Goal: Information Seeking & Learning: Learn about a topic

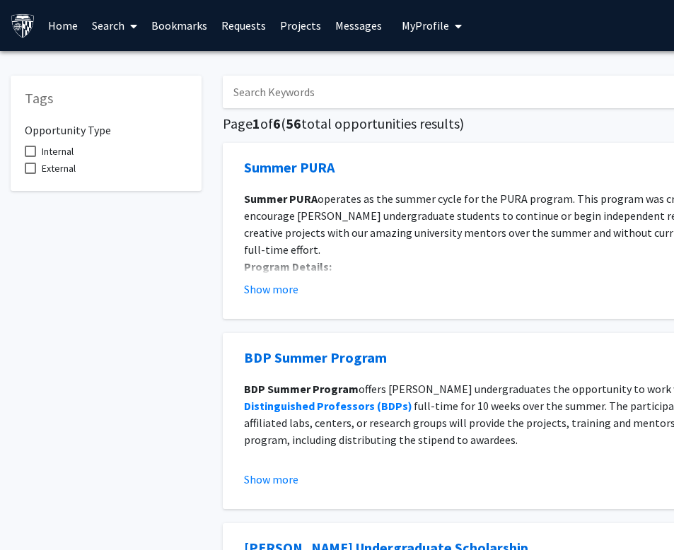
click at [65, 26] on link "Home" at bounding box center [63, 26] width 44 height 50
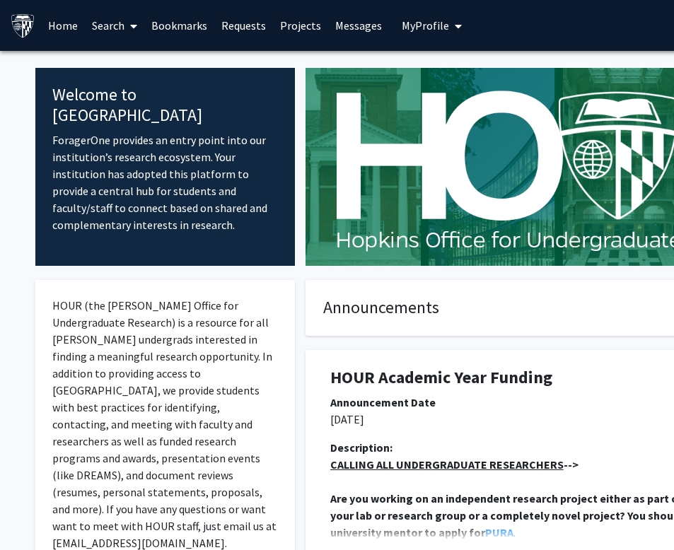
click at [129, 21] on span at bounding box center [131, 26] width 13 height 50
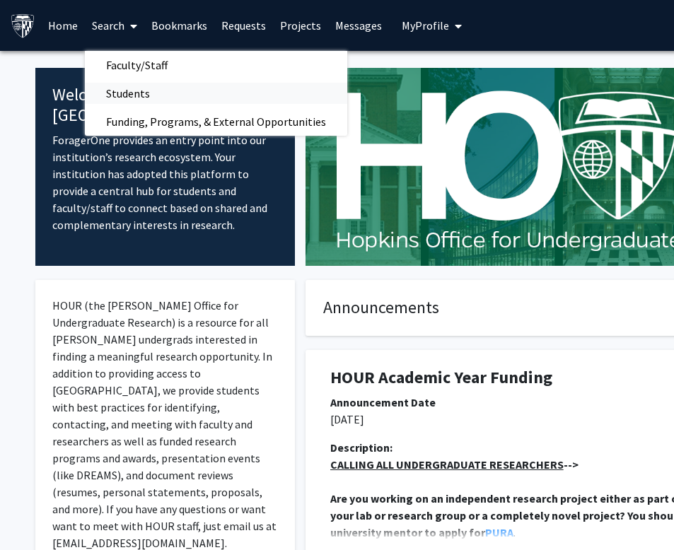
click at [133, 95] on span "Students" at bounding box center [128, 93] width 86 height 28
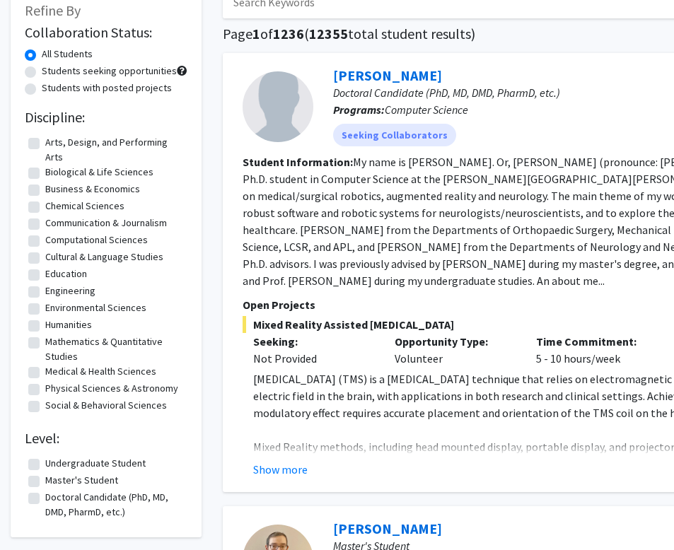
scroll to position [91, 0]
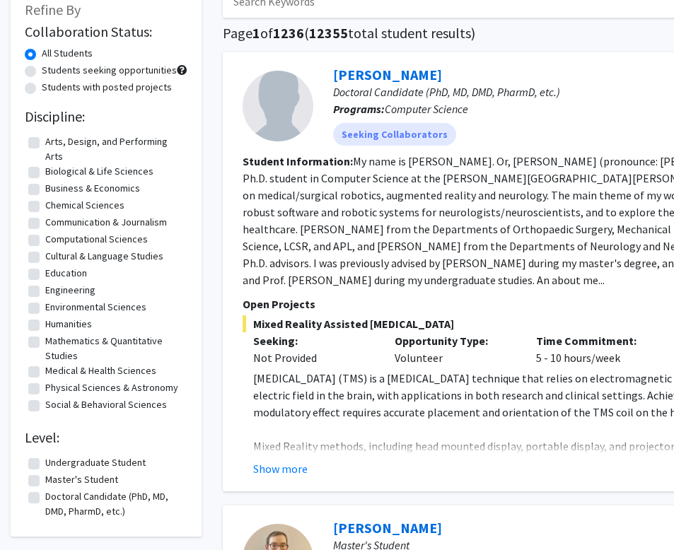
click at [108, 369] on label "Medical & Health Sciences" at bounding box center [100, 371] width 111 height 15
click at [54, 369] on input "Medical & Health Sciences" at bounding box center [49, 368] width 9 height 9
checkbox input "true"
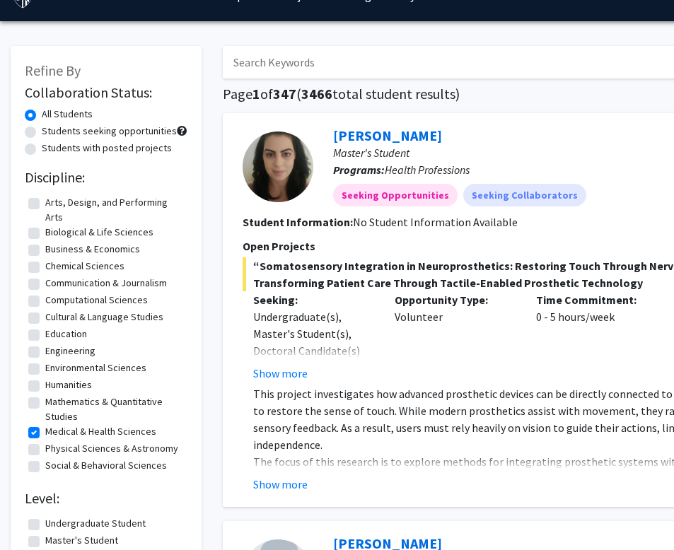
scroll to position [36, 0]
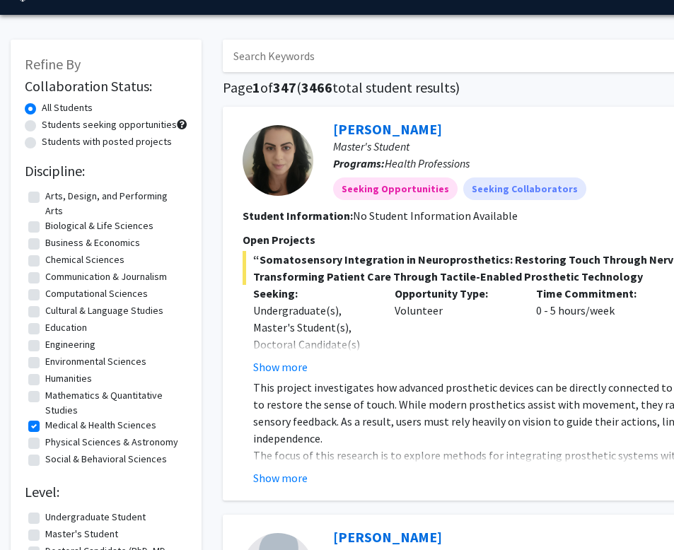
click at [45, 239] on label "Business & Economics" at bounding box center [92, 243] width 95 height 15
click at [45, 239] on input "Business & Economics" at bounding box center [49, 240] width 9 height 9
checkbox input "true"
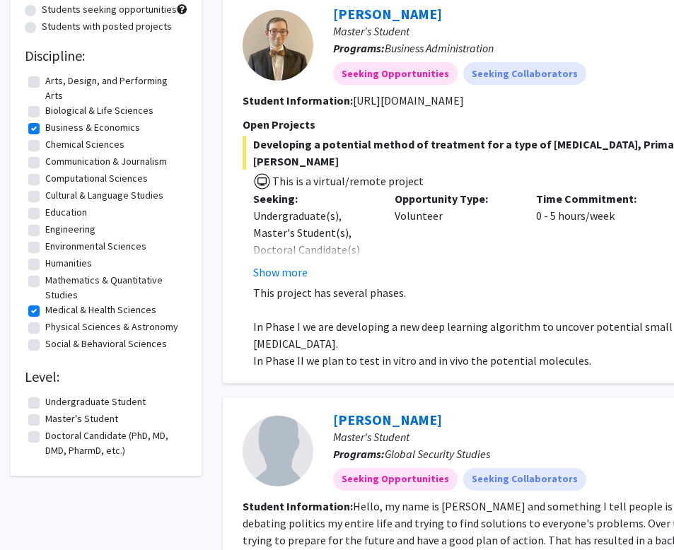
scroll to position [158, 0]
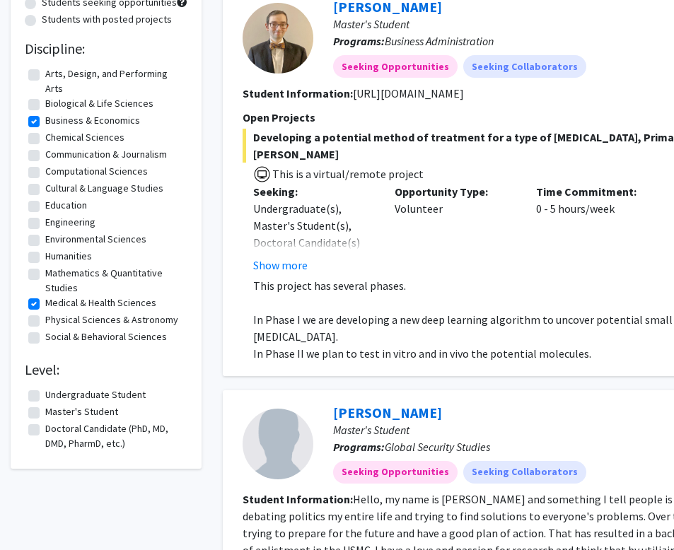
click at [93, 411] on label "Master's Student" at bounding box center [81, 412] width 73 height 15
click at [54, 411] on input "Master's Student" at bounding box center [49, 409] width 9 height 9
checkbox input "true"
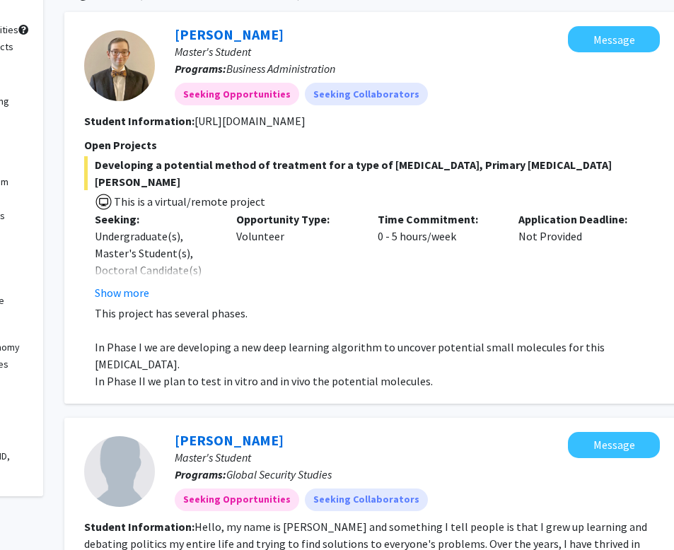
scroll to position [131, 163]
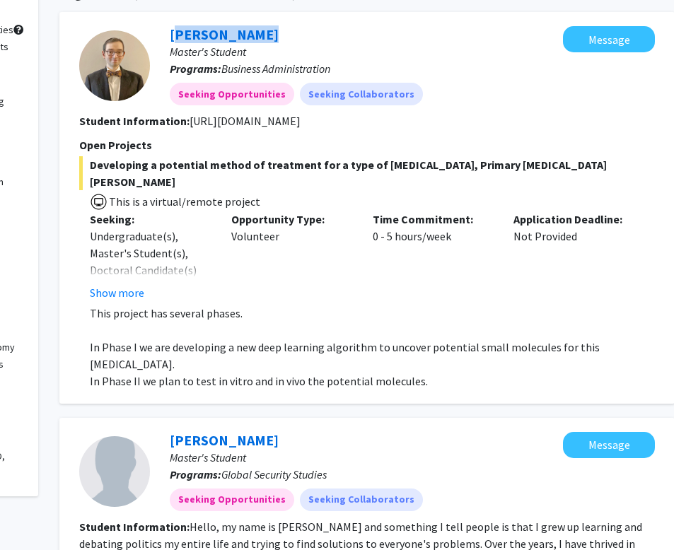
drag, startPoint x: 296, startPoint y: 39, endPoint x: 160, endPoint y: 35, distance: 136.6
click at [160, 35] on div "[PERSON_NAME] Master's Student Programs: Business Administration Seeking Opport…" at bounding box center [356, 65] width 413 height 79
copy link "[PERSON_NAME]"
click at [231, 35] on link "[PERSON_NAME]" at bounding box center [224, 34] width 109 height 18
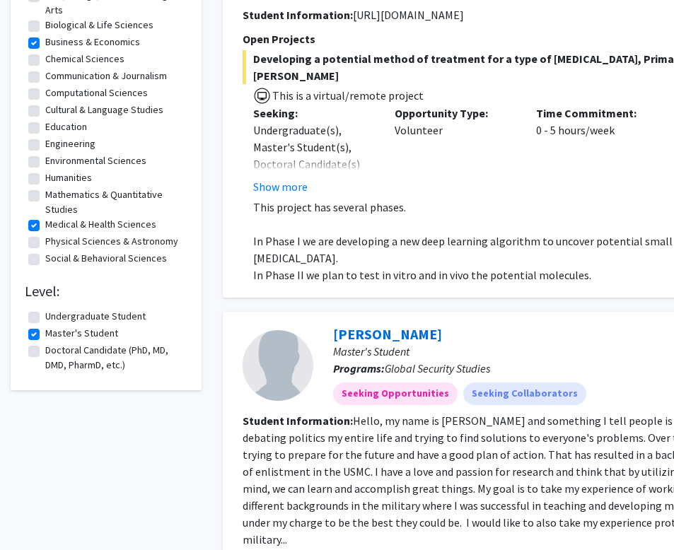
scroll to position [247, 0]
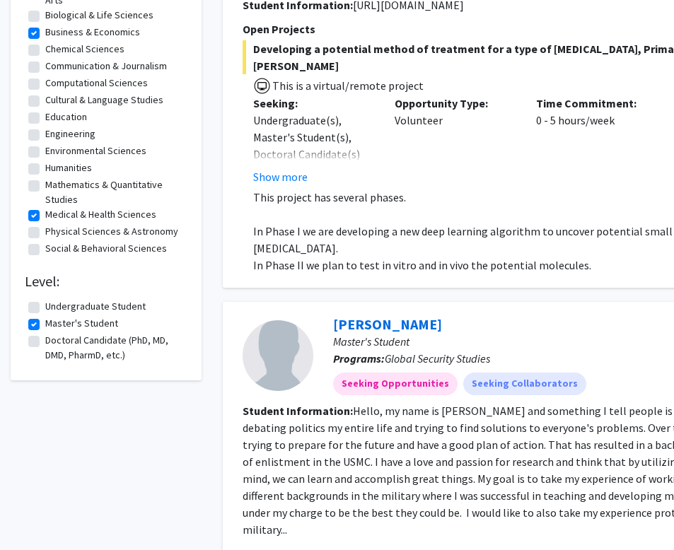
click at [45, 340] on label "Doctoral Candidate (PhD, MD, DMD, PharmD, etc.)" at bounding box center [114, 348] width 139 height 30
click at [45, 340] on input "Doctoral Candidate (PhD, MD, DMD, PharmD, etc.)" at bounding box center [49, 337] width 9 height 9
checkbox input "true"
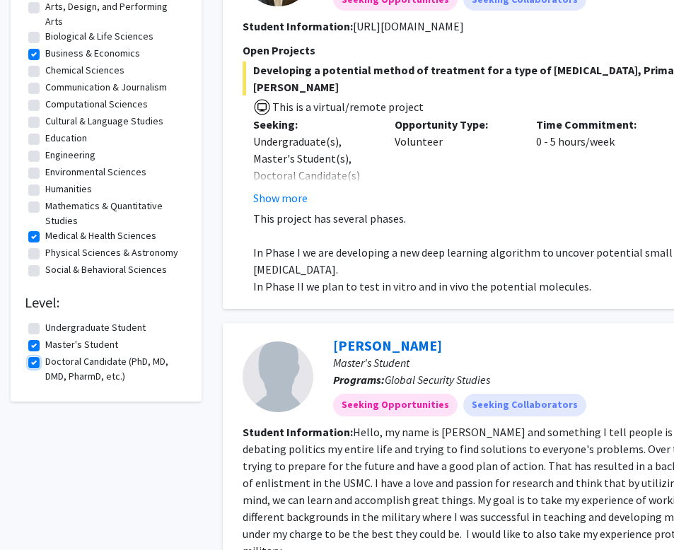
scroll to position [250, 0]
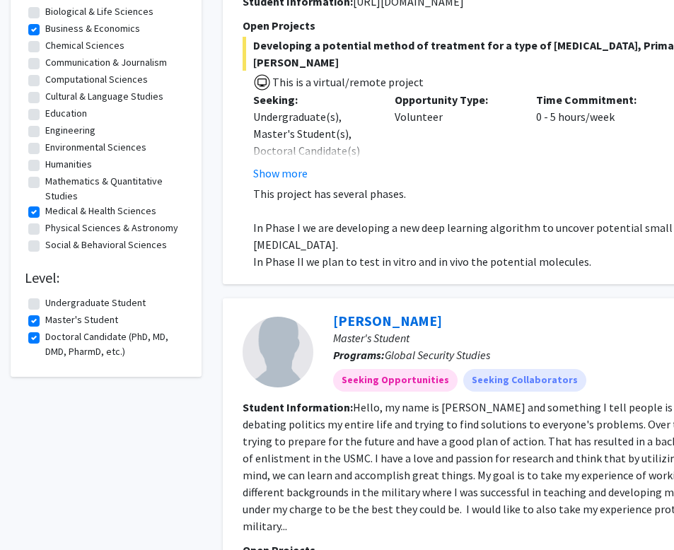
click at [45, 321] on label "Master's Student" at bounding box center [81, 320] width 73 height 15
click at [45, 321] on input "Master's Student" at bounding box center [49, 317] width 9 height 9
checkbox input "false"
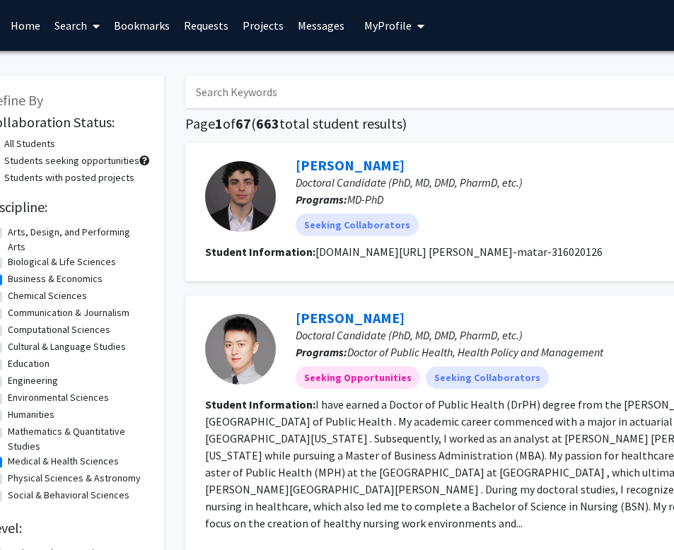
scroll to position [0, 50]
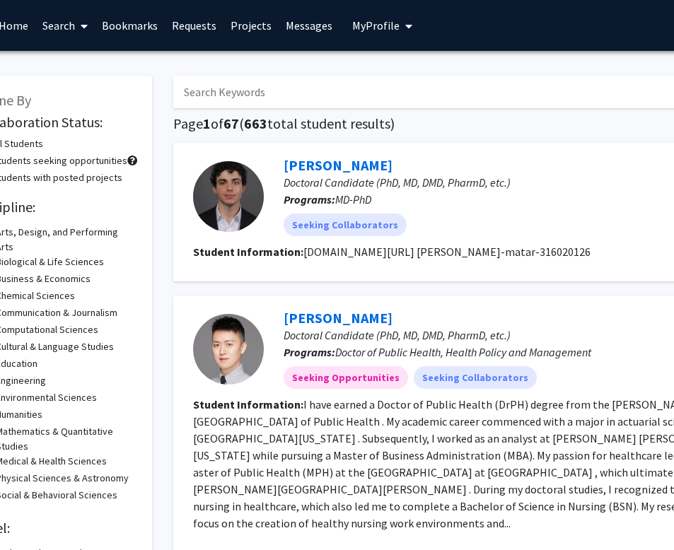
click at [236, 28] on link "Projects" at bounding box center [251, 26] width 55 height 50
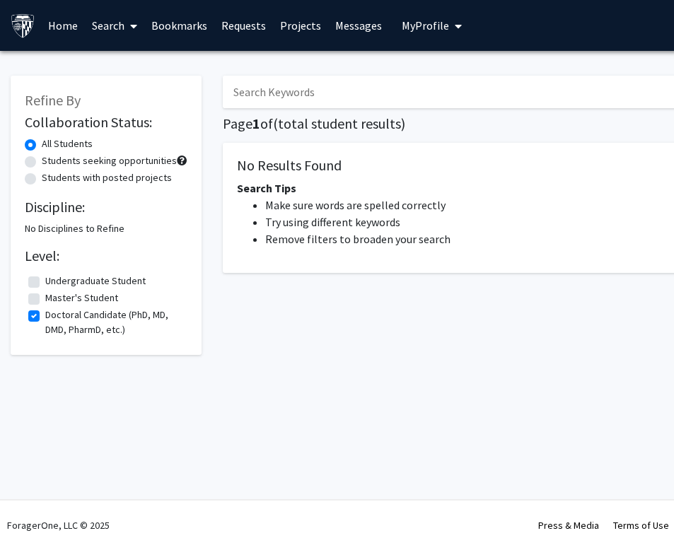
scroll to position [0, 50]
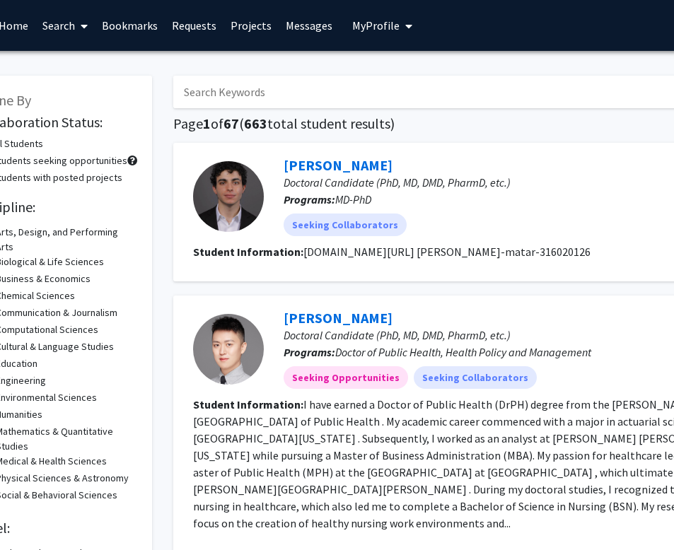
checkbox input "true"
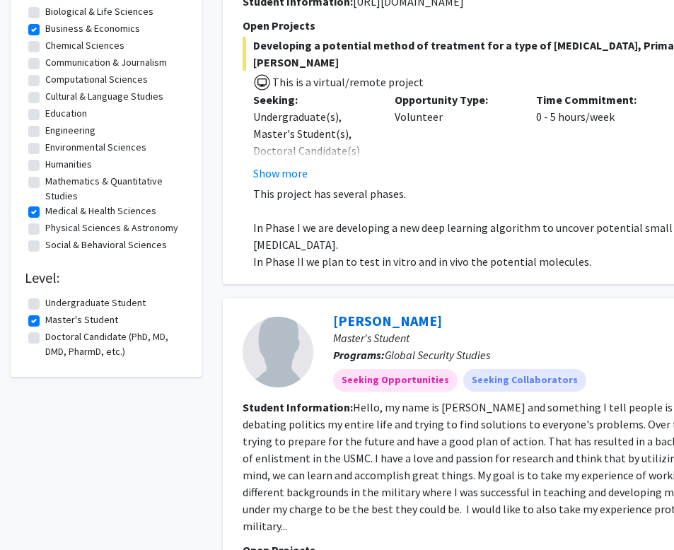
checkbox input "false"
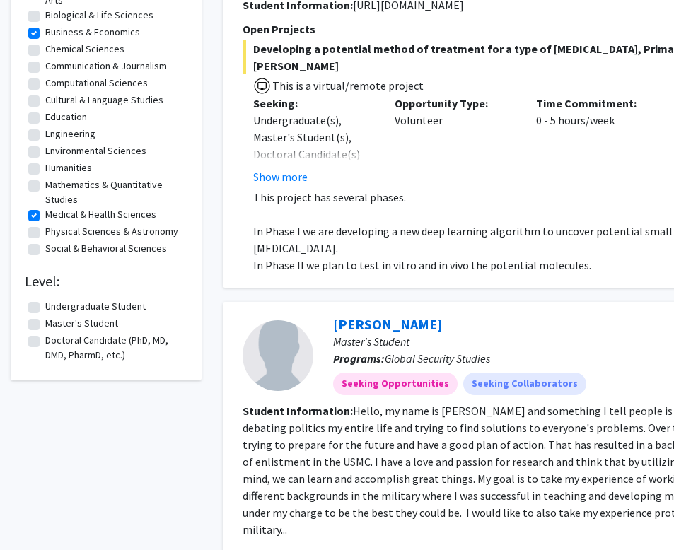
checkbox input "false"
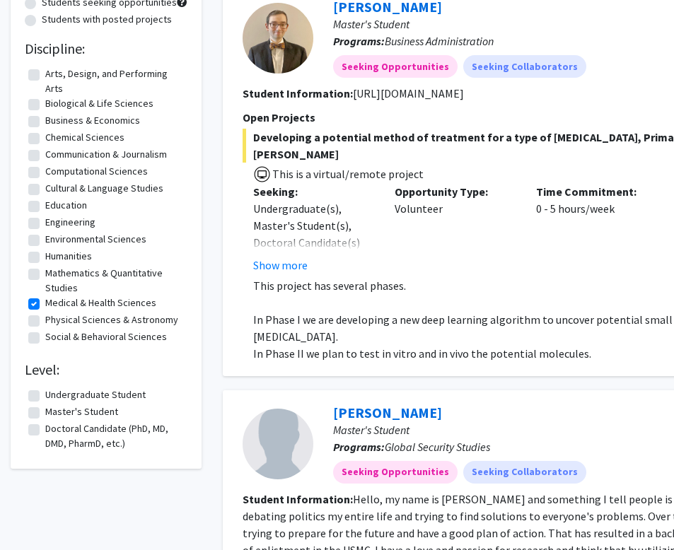
checkbox input "false"
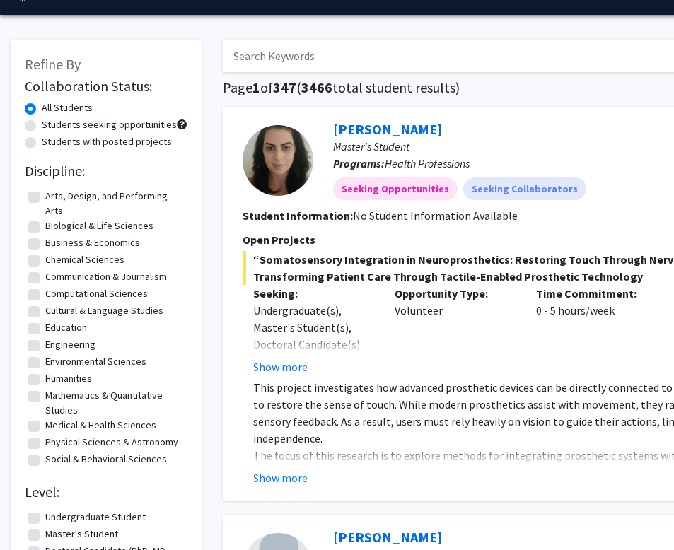
scroll to position [91, 0]
